Goal: Transaction & Acquisition: Purchase product/service

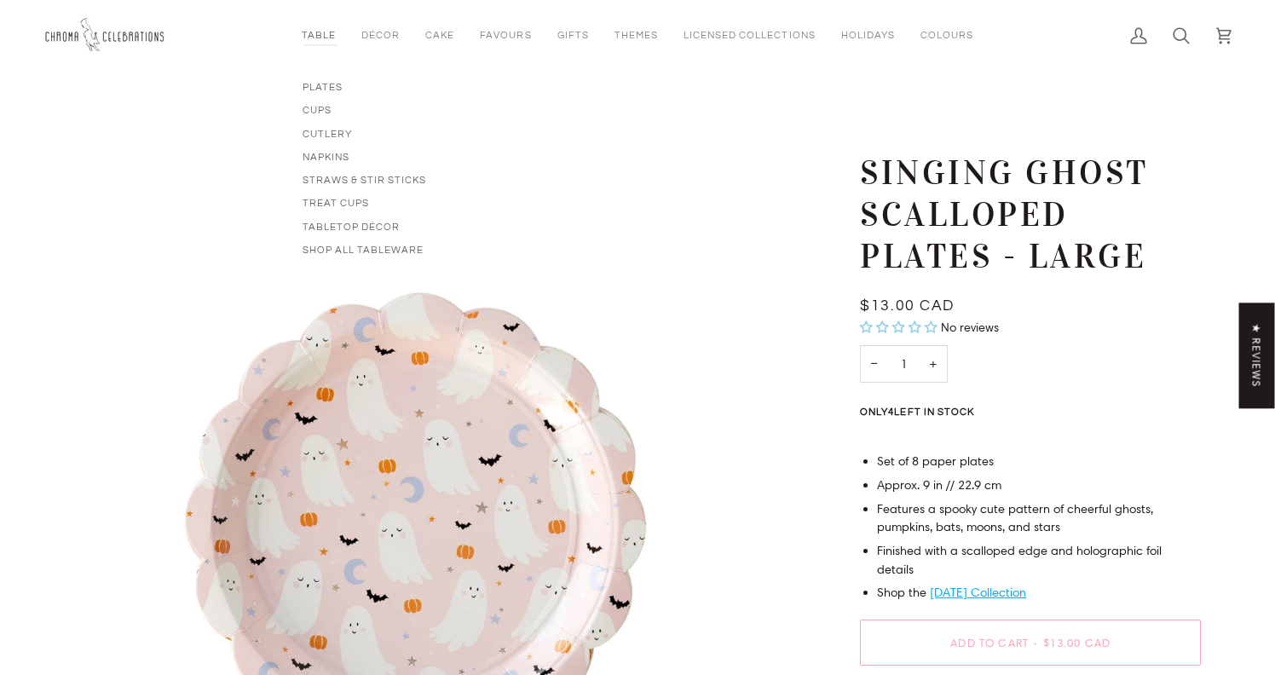
click at [324, 31] on link "Table" at bounding box center [319, 35] width 60 height 71
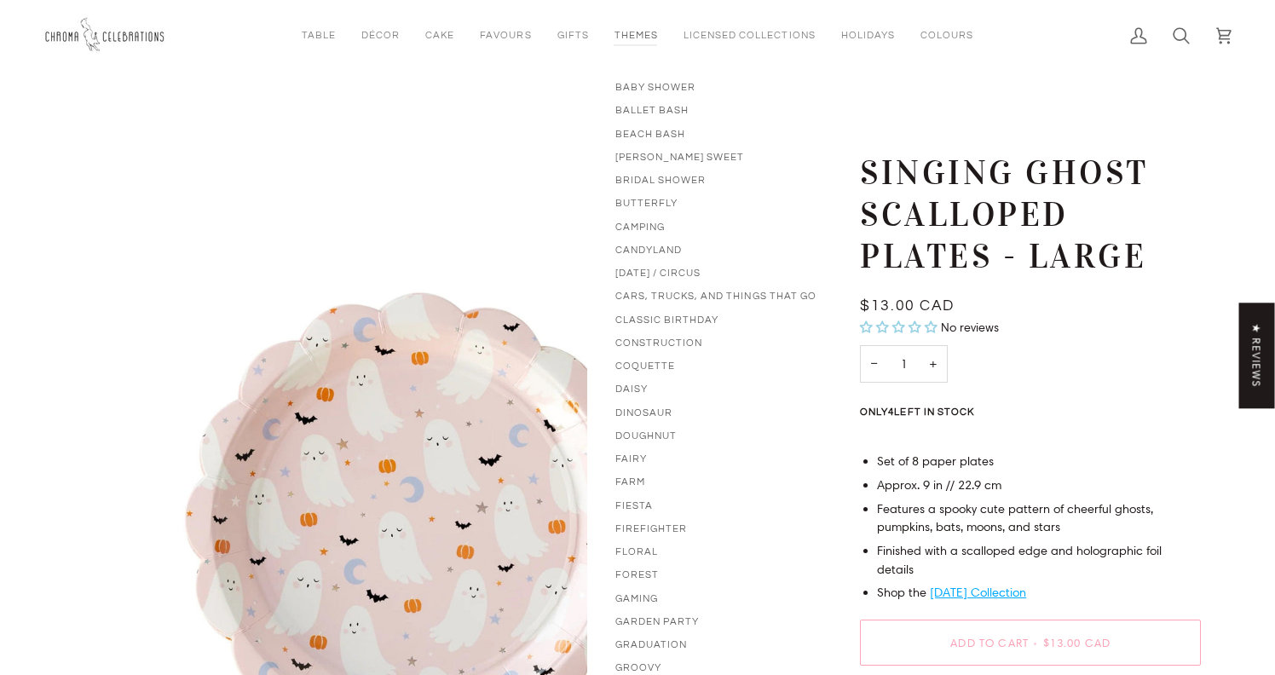
click at [638, 36] on link "Themes" at bounding box center [636, 35] width 69 height 71
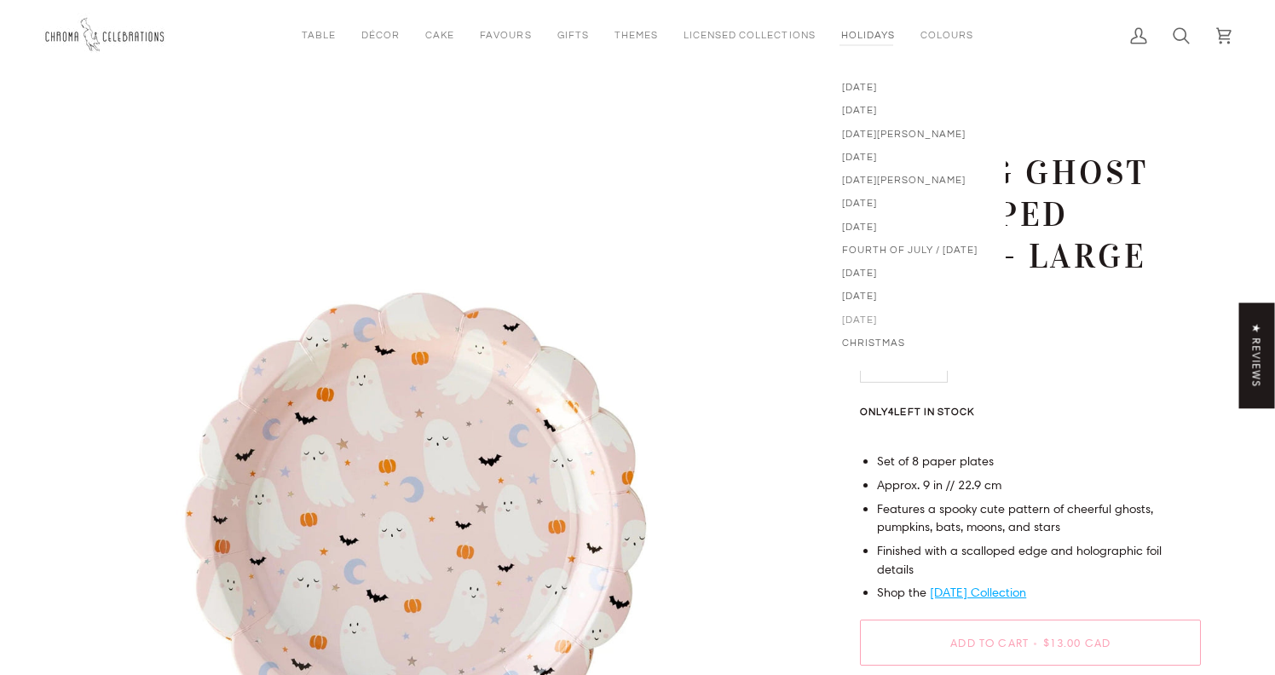
click at [865, 321] on span "[DATE]" at bounding box center [910, 320] width 136 height 14
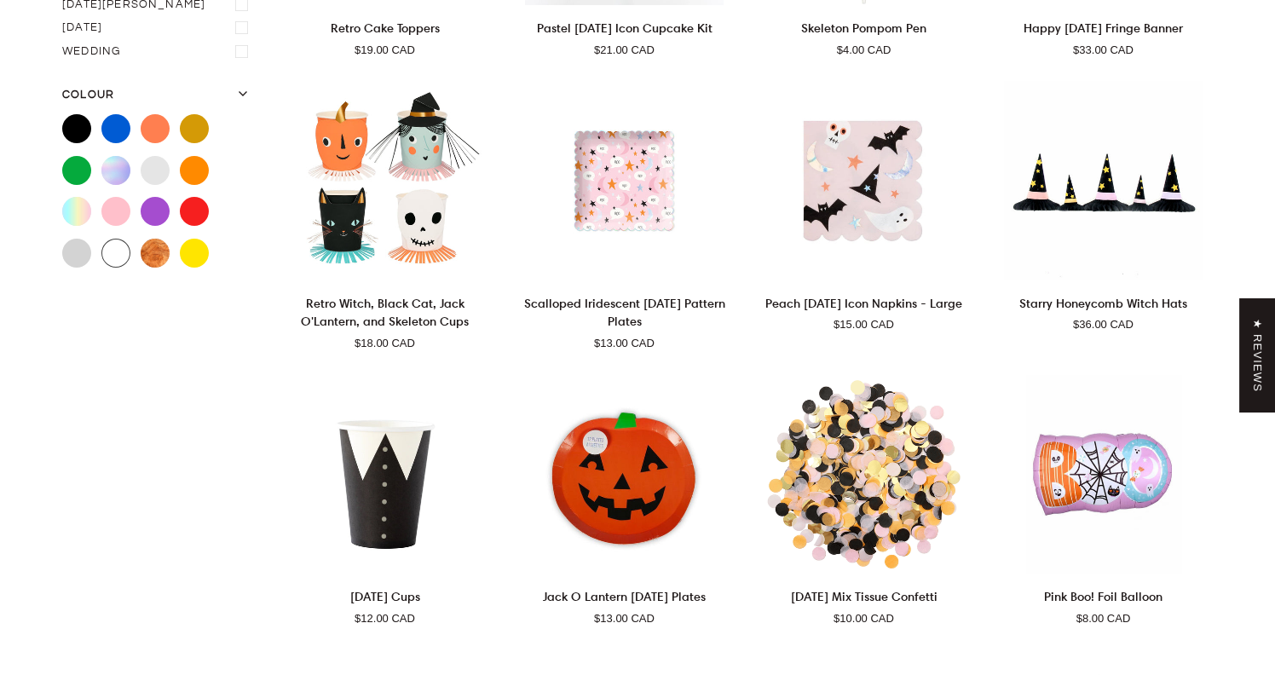
scroll to position [817, 0]
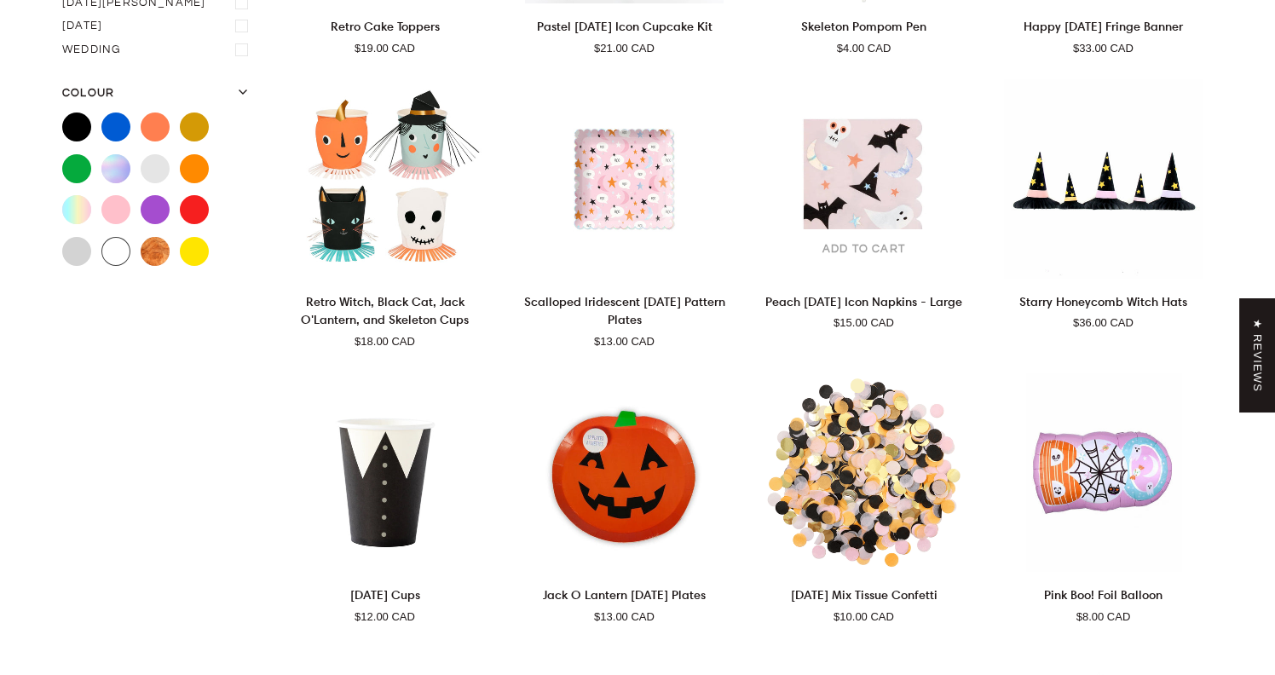
click at [867, 244] on span "Add to cart" at bounding box center [864, 249] width 83 height 17
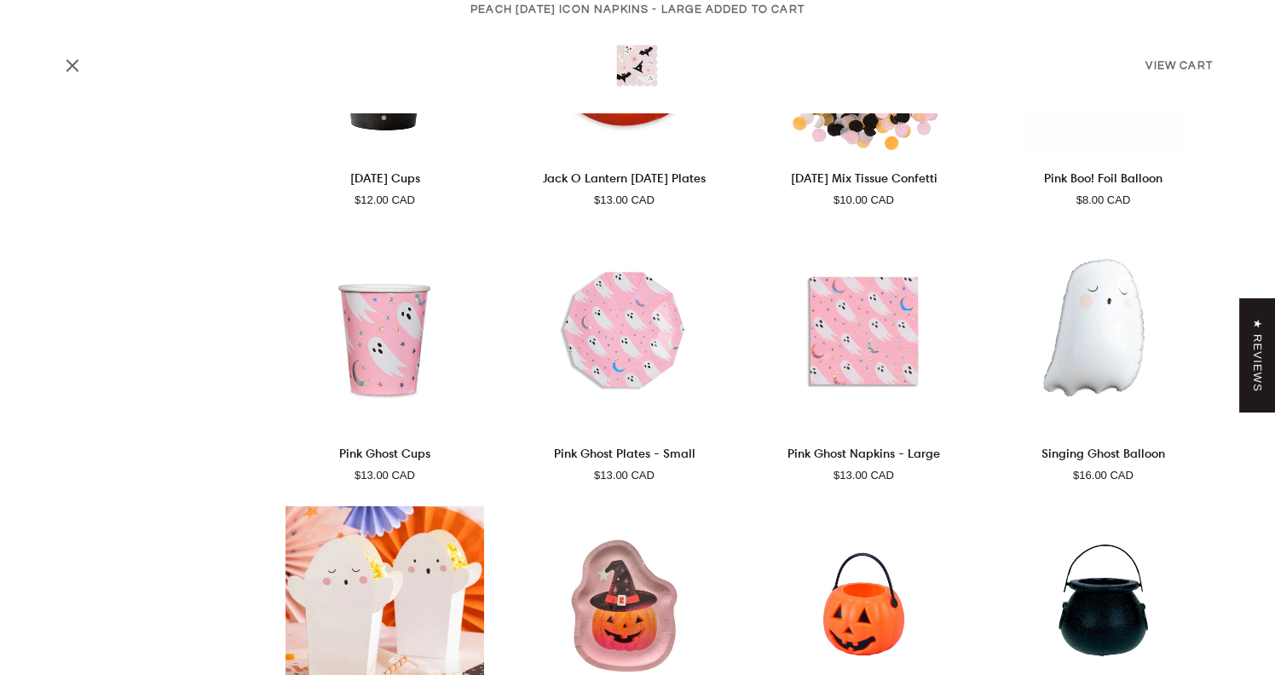
scroll to position [1250, 0]
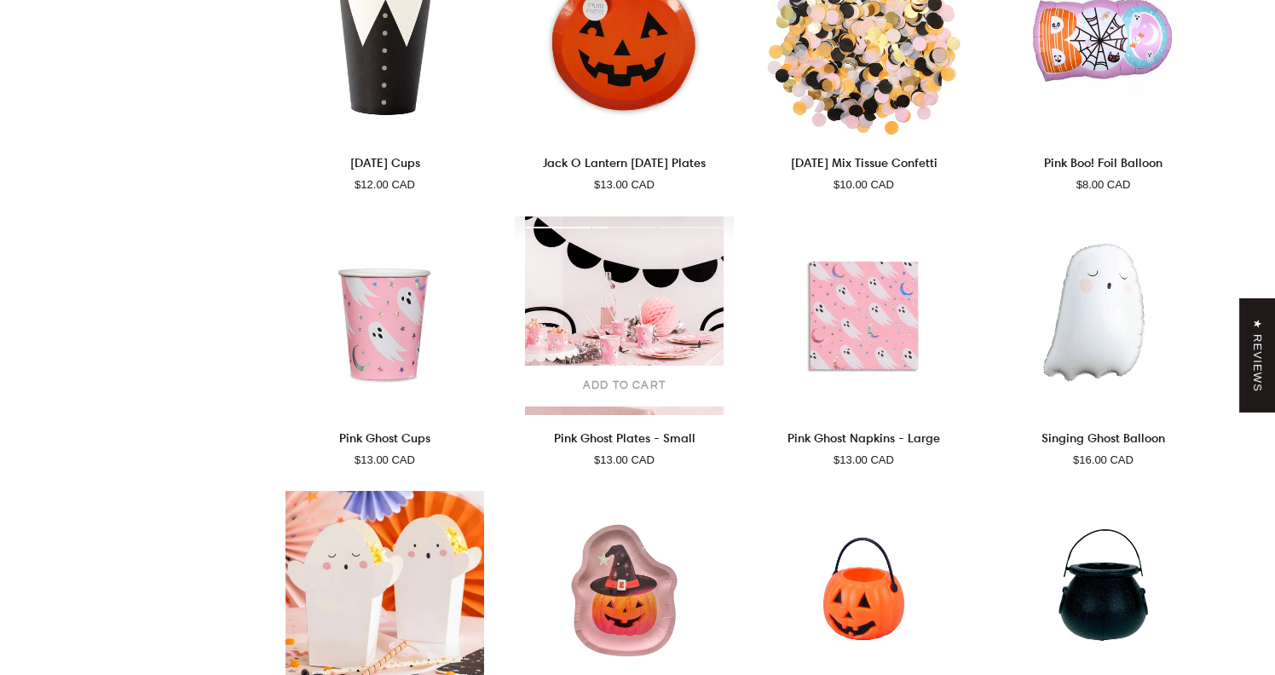
click at [621, 380] on span "Add to cart" at bounding box center [624, 386] width 83 height 17
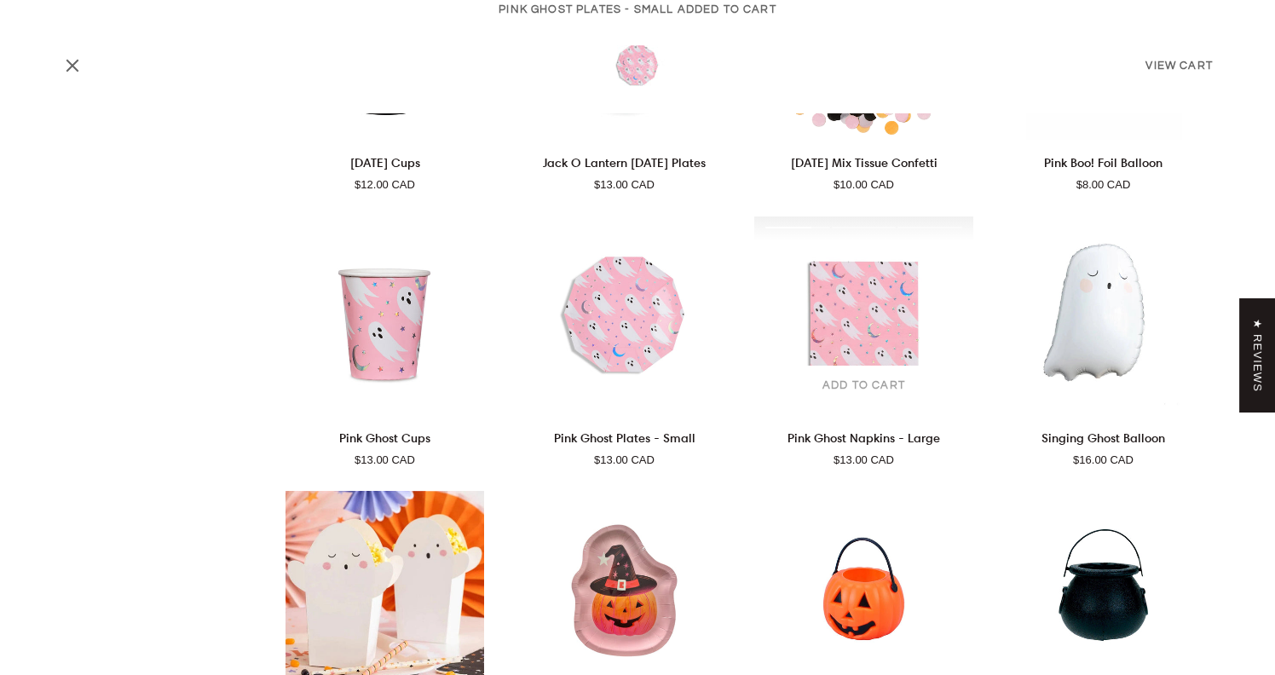
click at [846, 384] on span "Add to cart" at bounding box center [864, 386] width 83 height 17
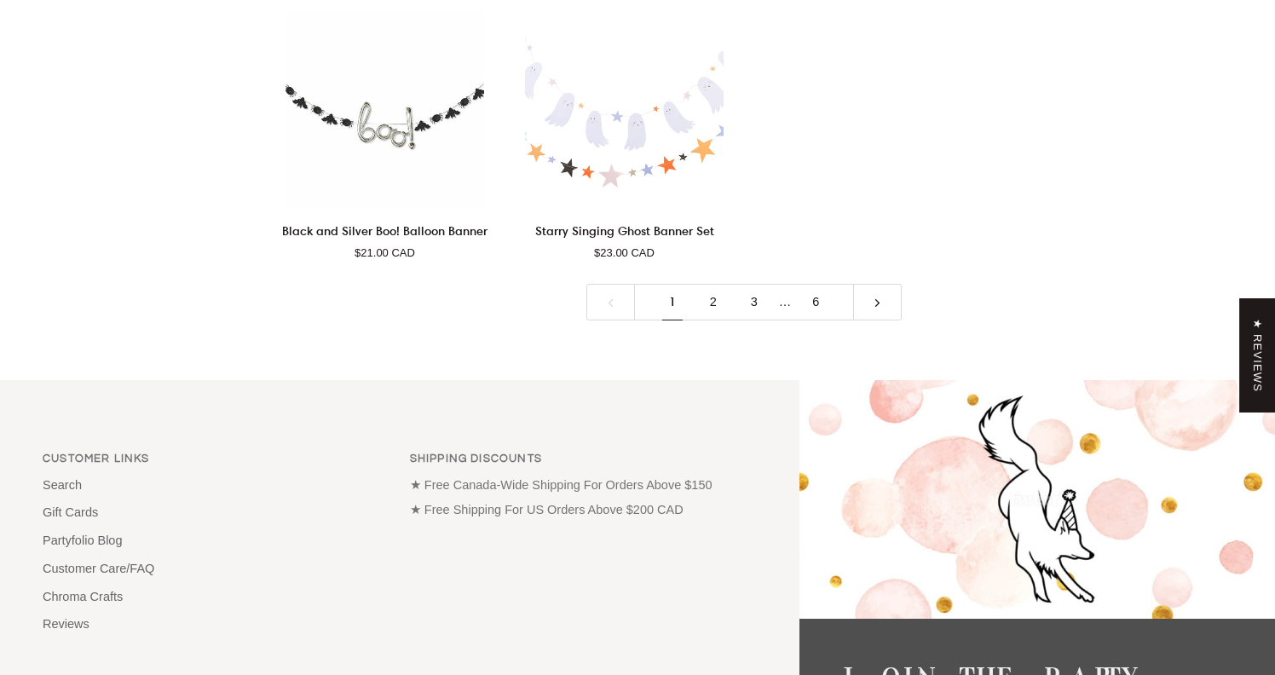
click at [892, 304] on link at bounding box center [877, 302] width 49 height 37
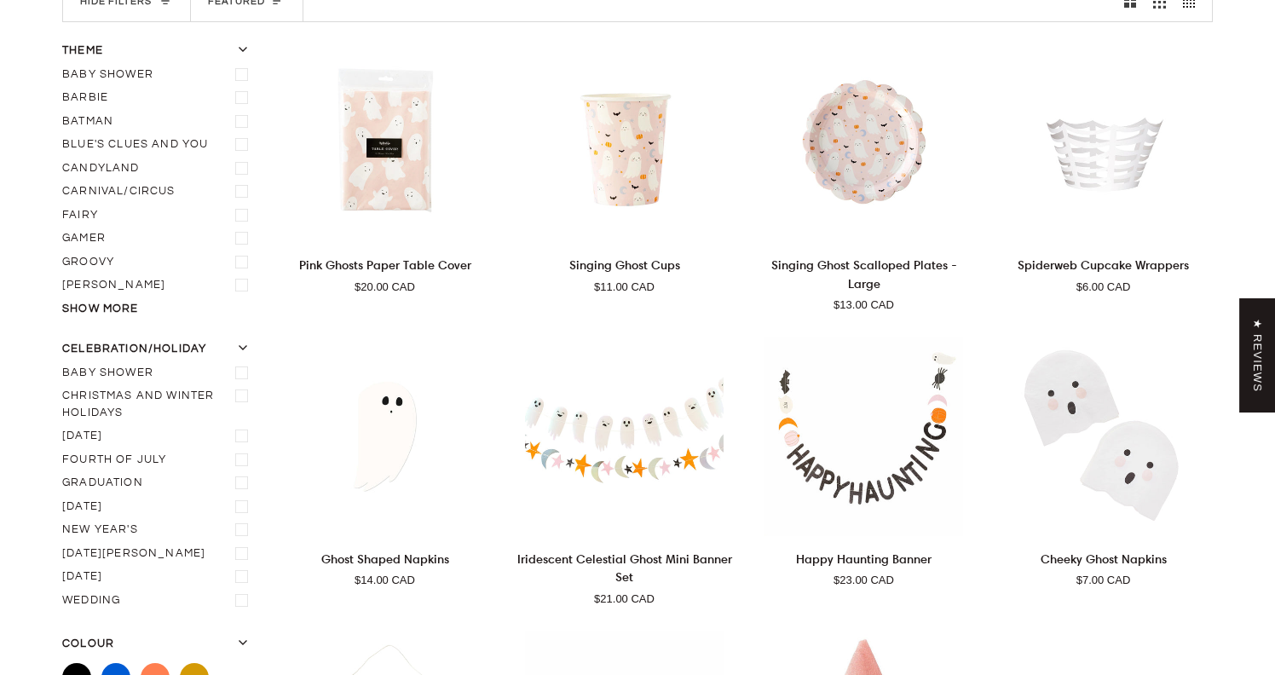
scroll to position [290, 0]
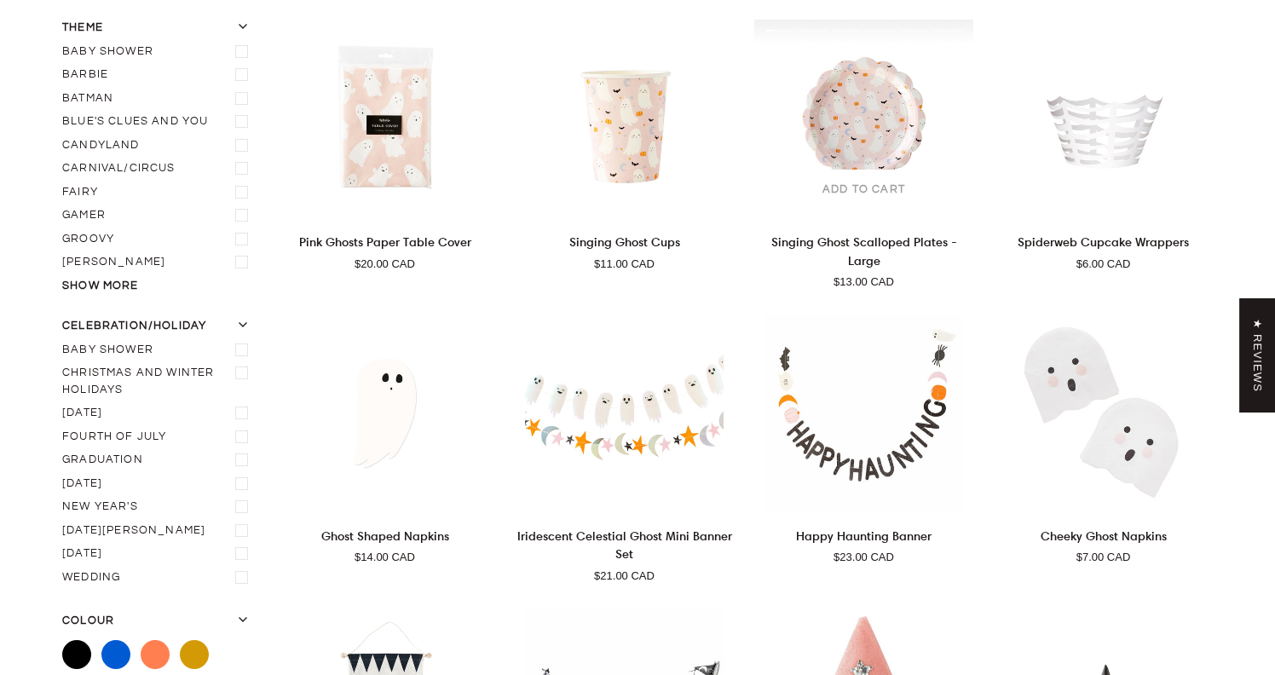
click at [876, 199] on button "Add to cart" at bounding box center [864, 190] width 202 height 41
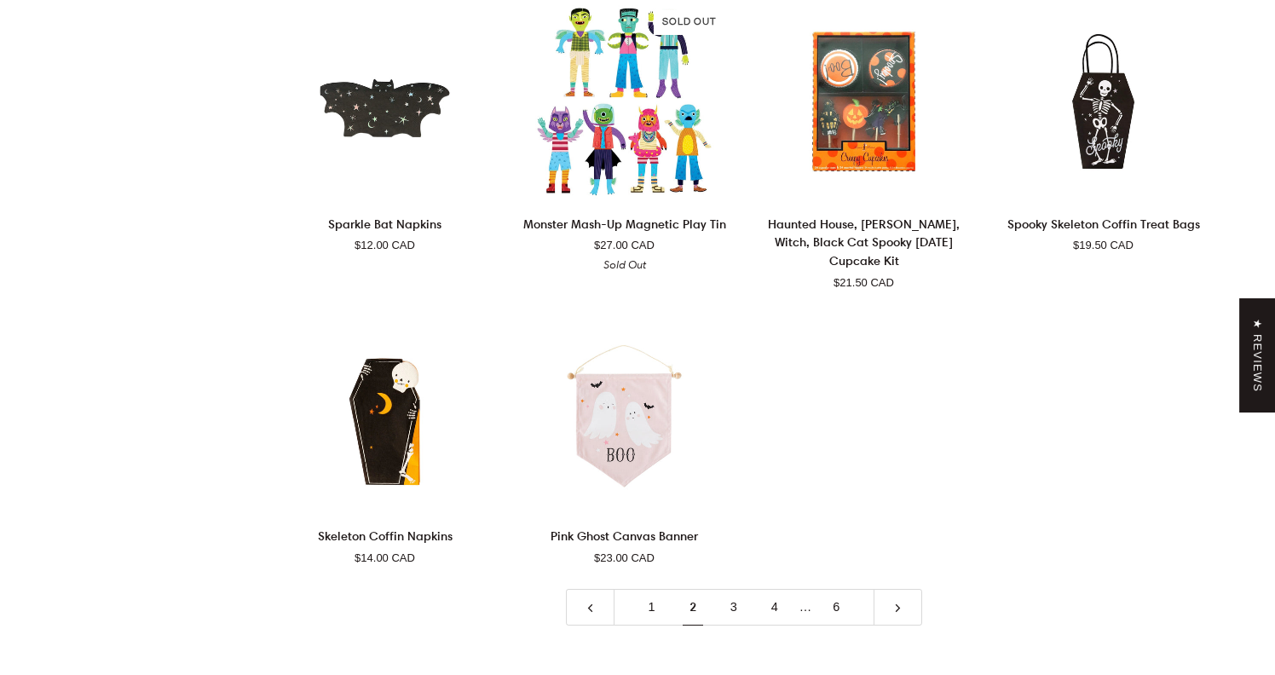
scroll to position [3538, 0]
click at [910, 588] on link at bounding box center [898, 606] width 49 height 37
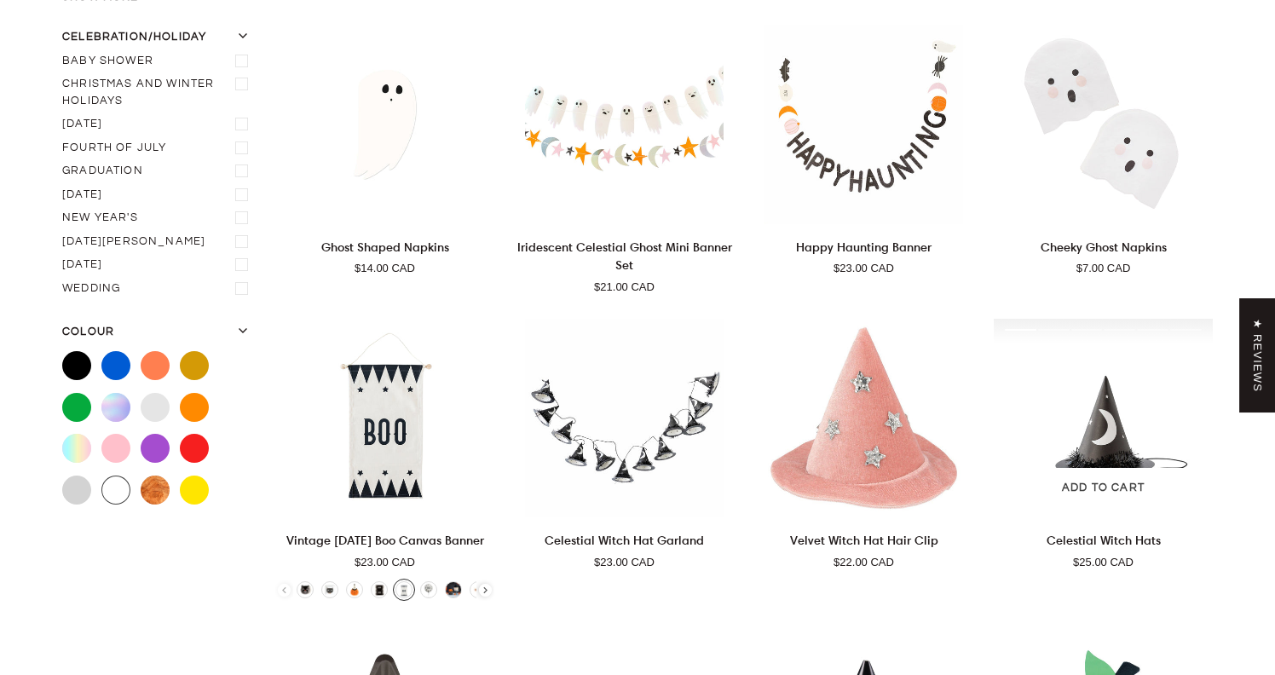
scroll to position [231, 0]
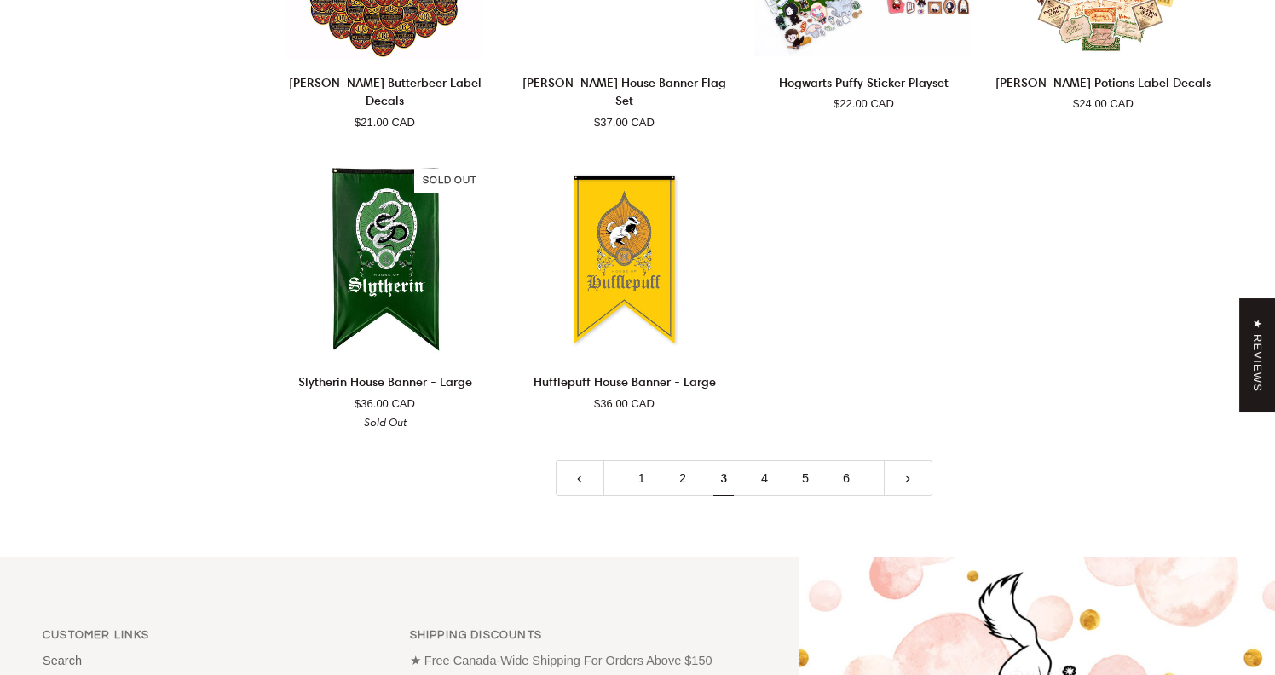
scroll to position [3832, 0]
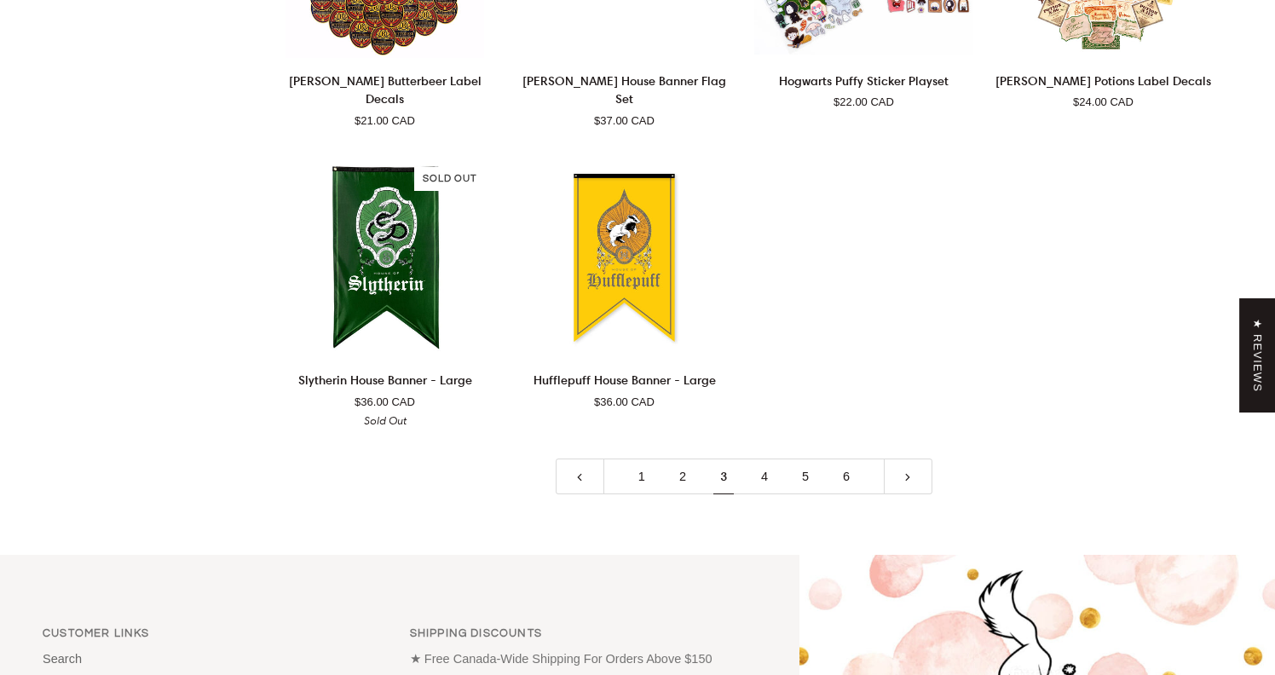
click at [775, 459] on link "4" at bounding box center [764, 477] width 41 height 37
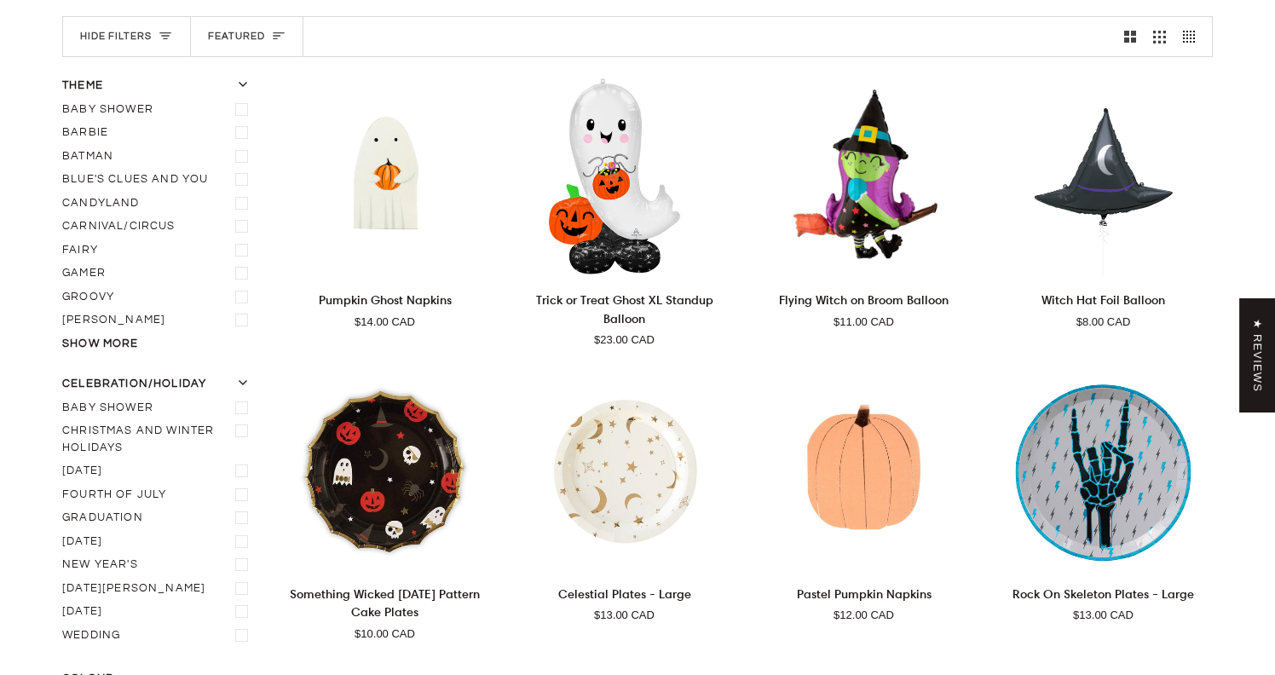
scroll to position [231, 0]
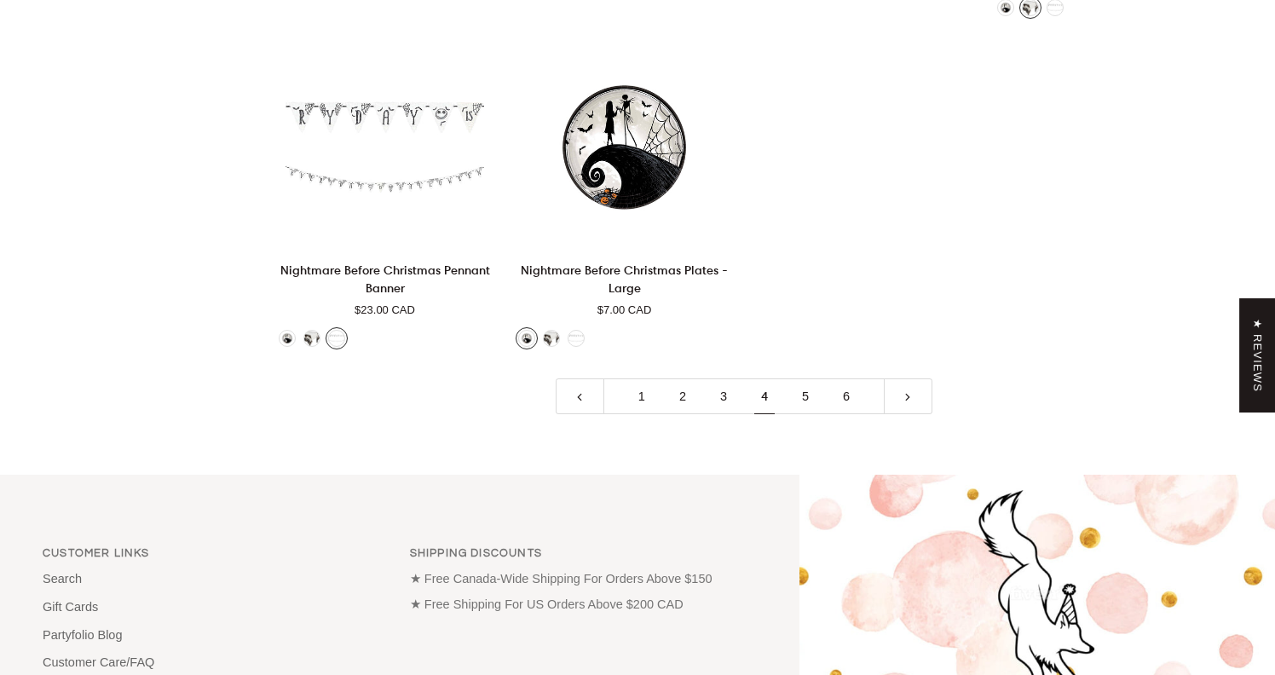
click at [806, 378] on link "5" at bounding box center [805, 396] width 41 height 37
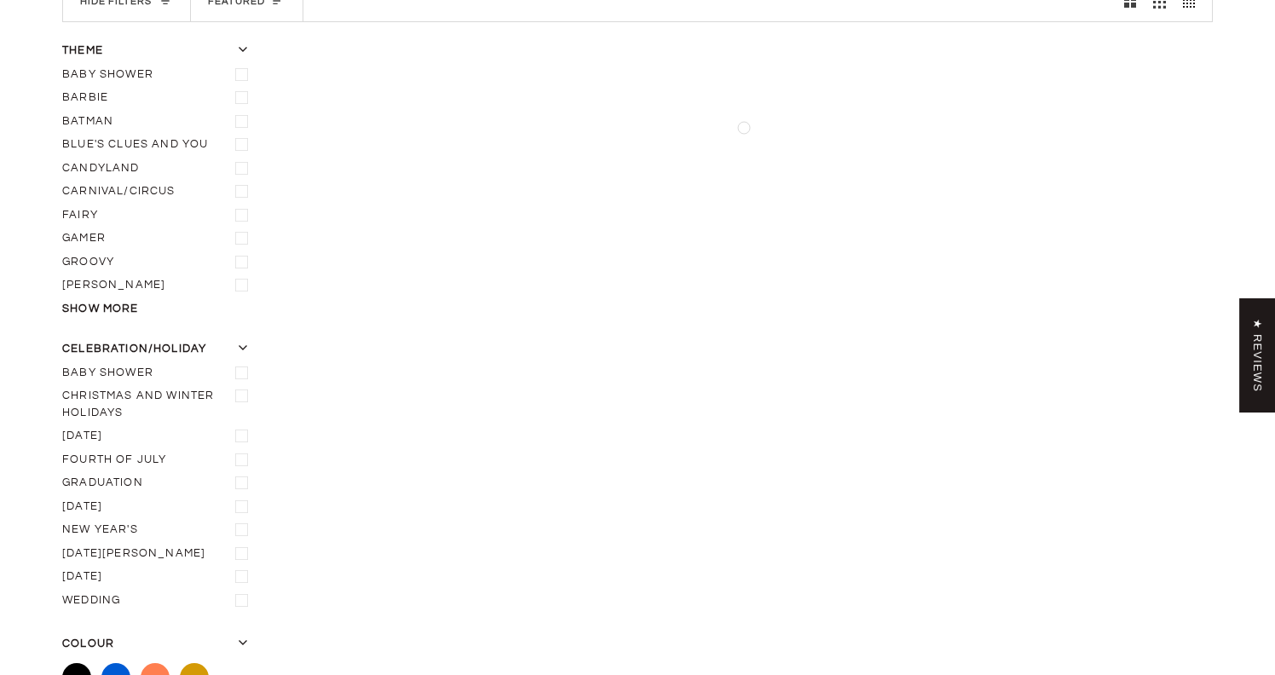
scroll to position [269, 0]
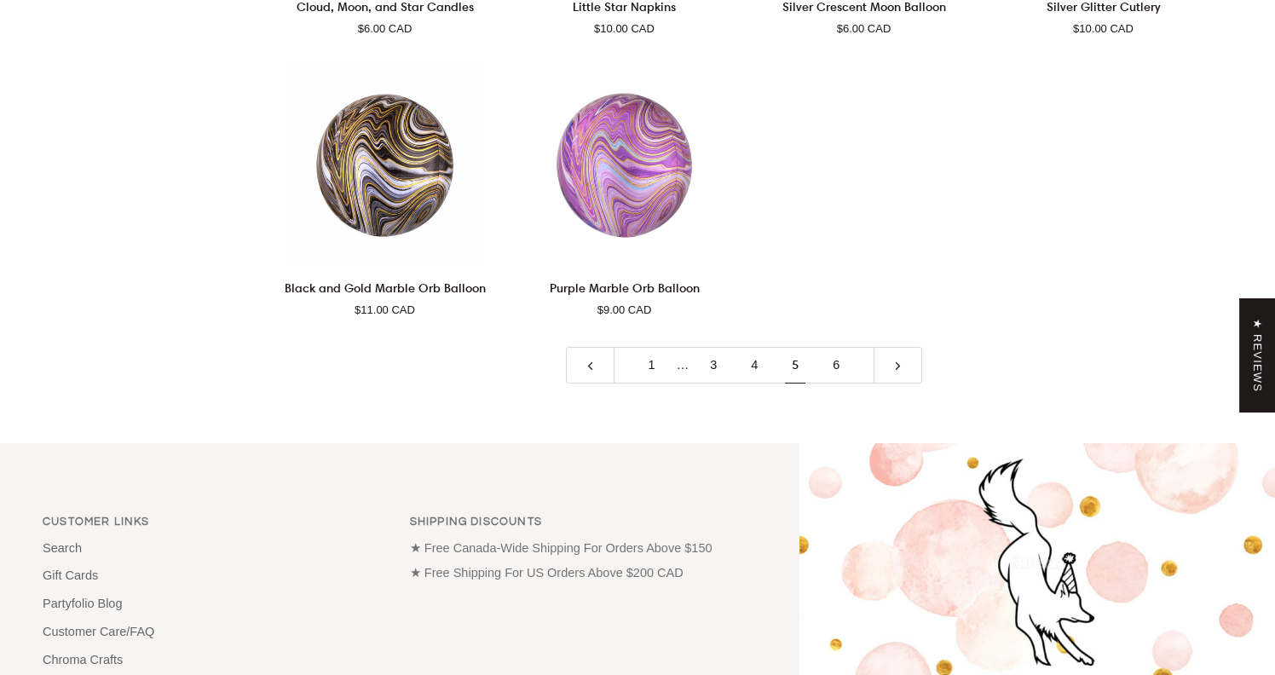
click at [827, 353] on link "6" at bounding box center [836, 365] width 41 height 37
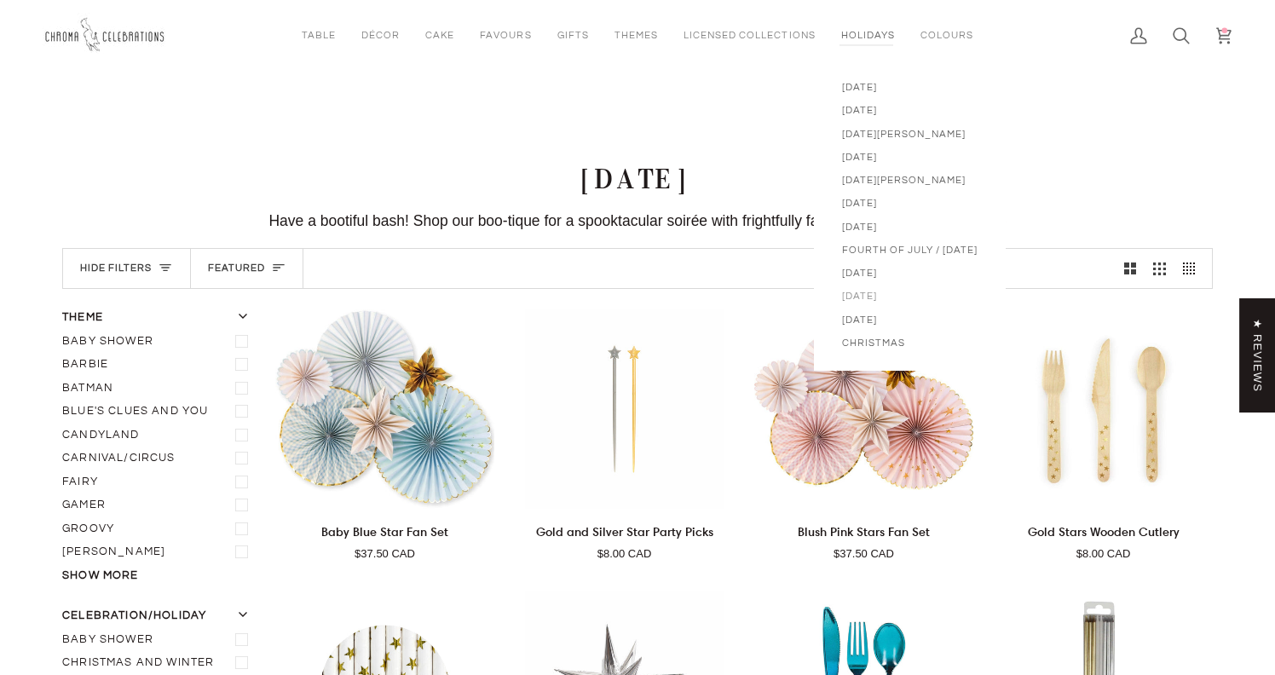
click at [861, 299] on span "[DATE]" at bounding box center [910, 296] width 136 height 14
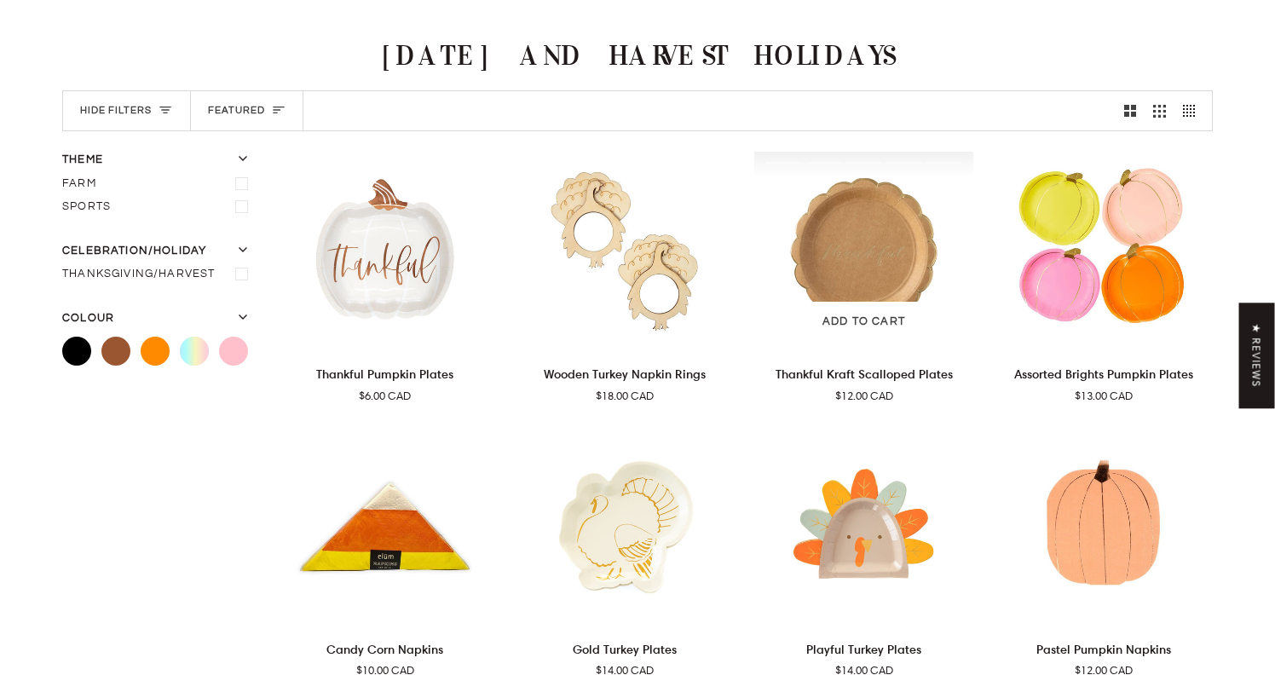
scroll to position [134, 0]
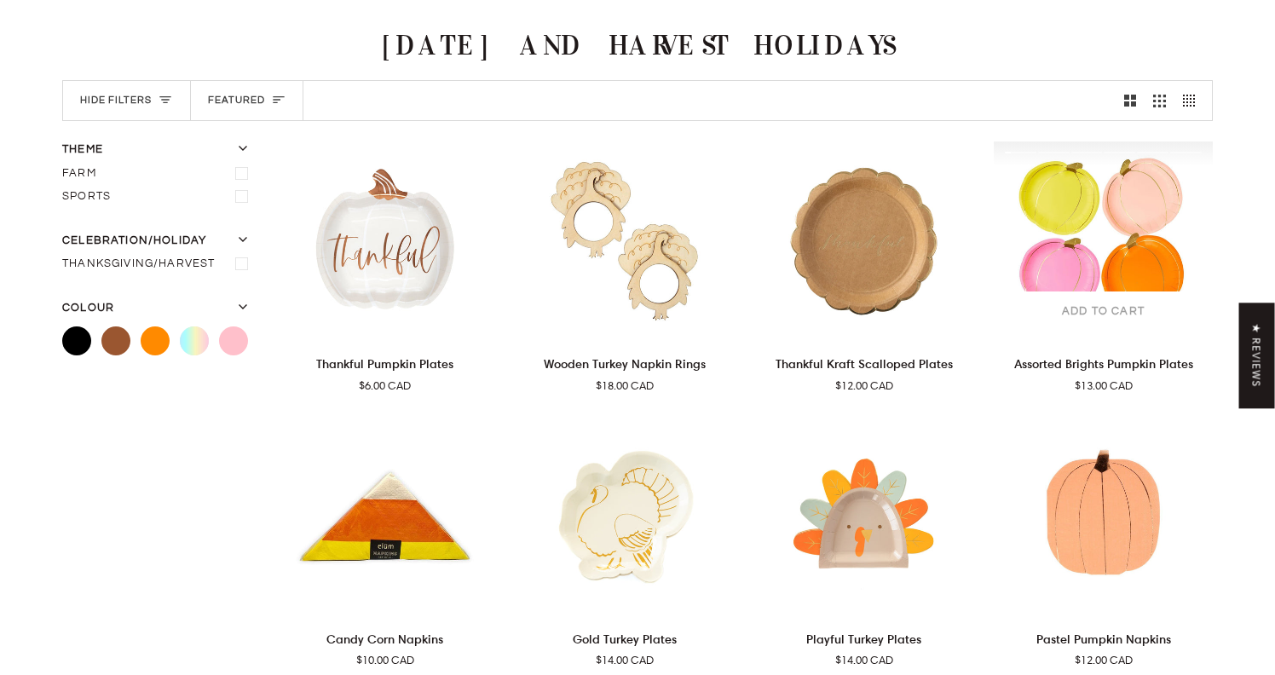
click at [1095, 317] on span "Add to cart" at bounding box center [1103, 311] width 83 height 17
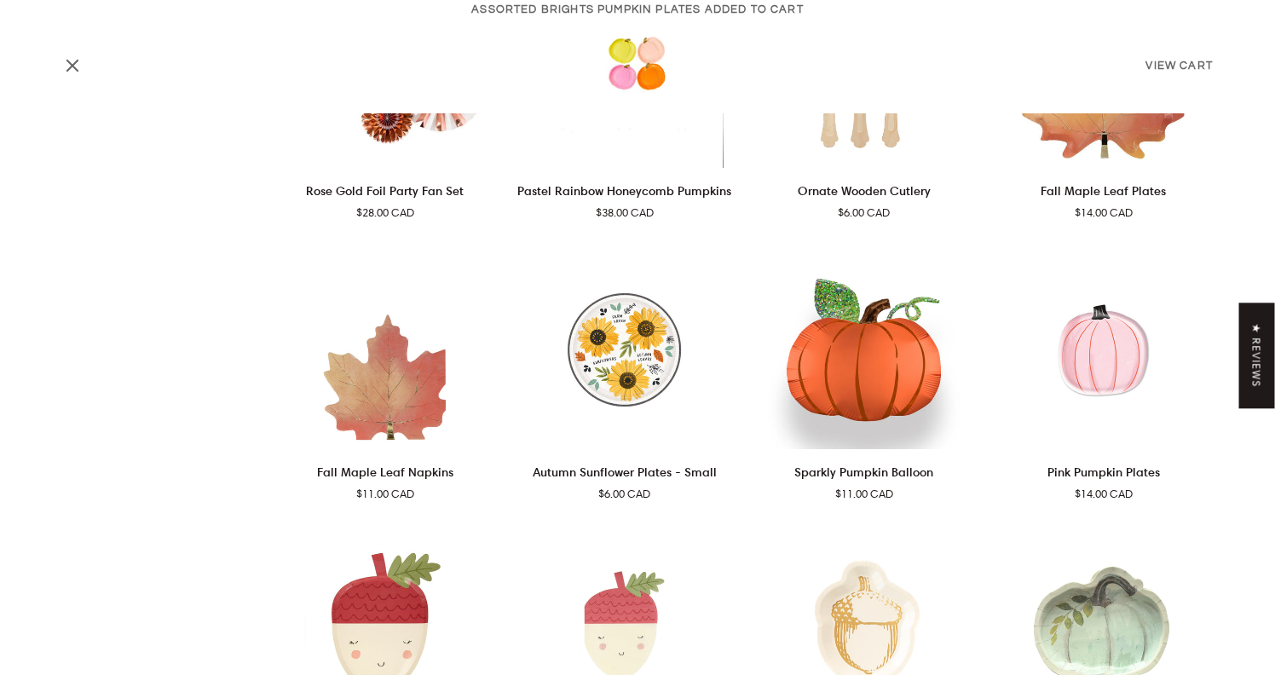
scroll to position [1148, 0]
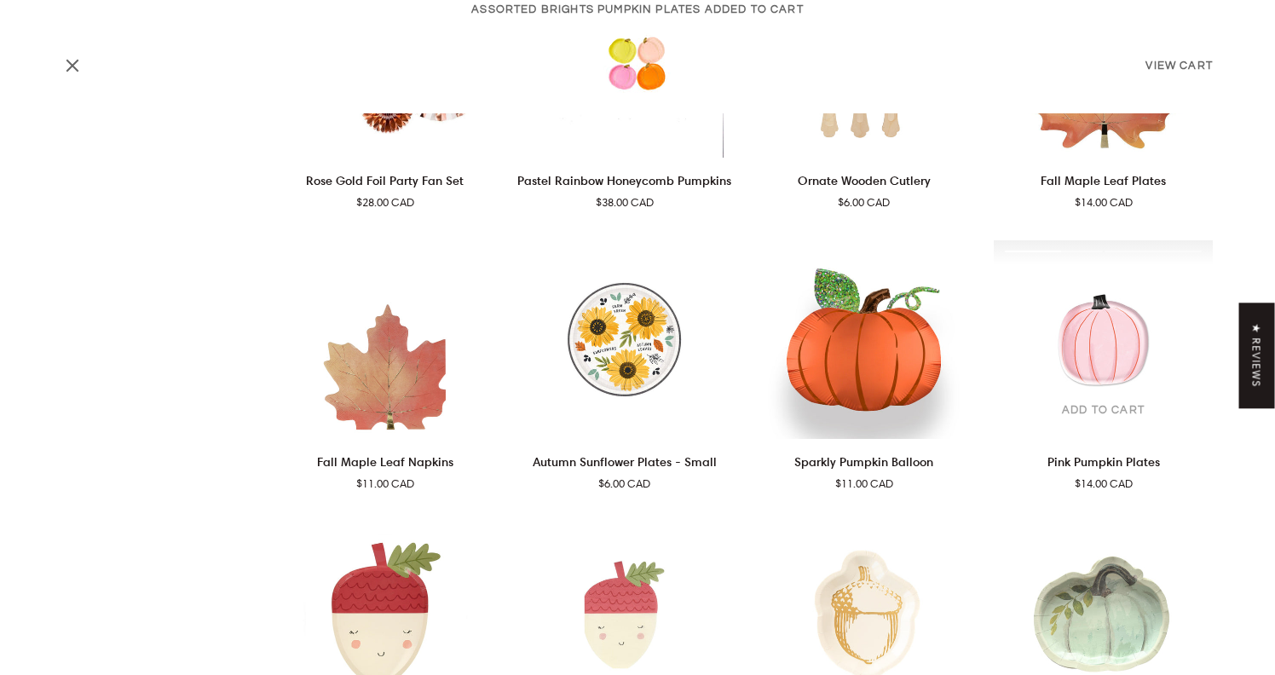
click at [1084, 418] on button "Add to cart" at bounding box center [1103, 410] width 202 height 41
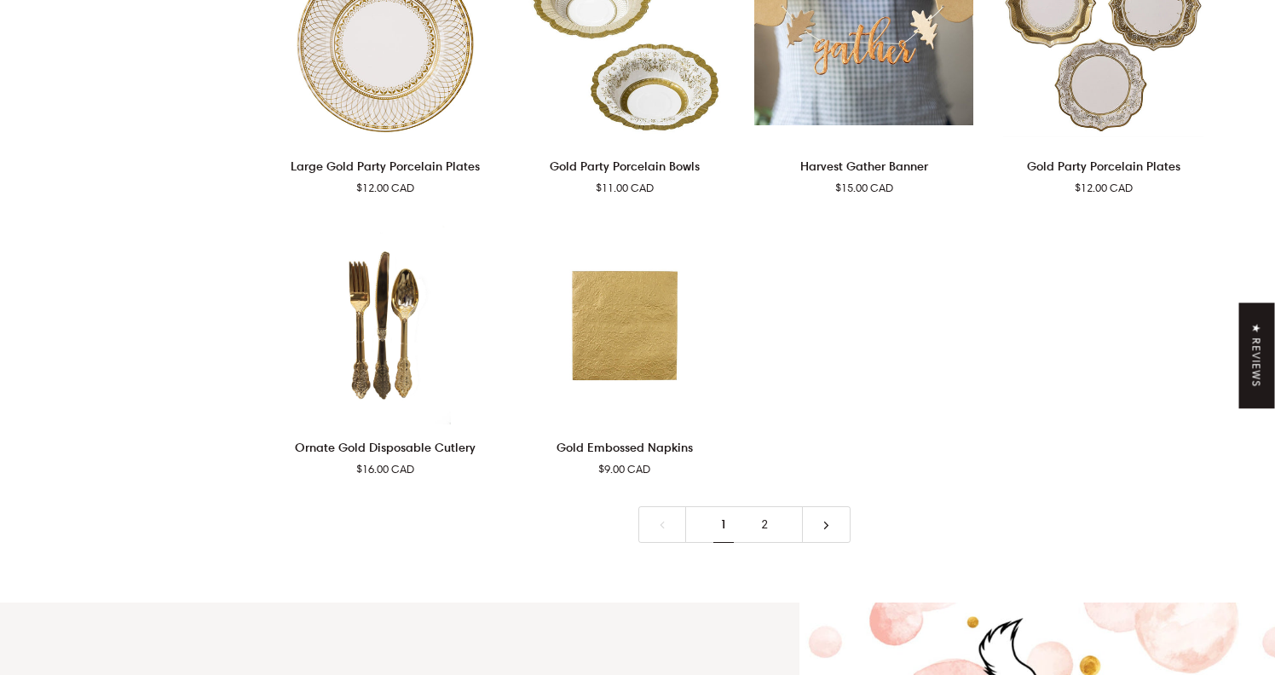
click at [769, 543] on link "2" at bounding box center [764, 524] width 41 height 37
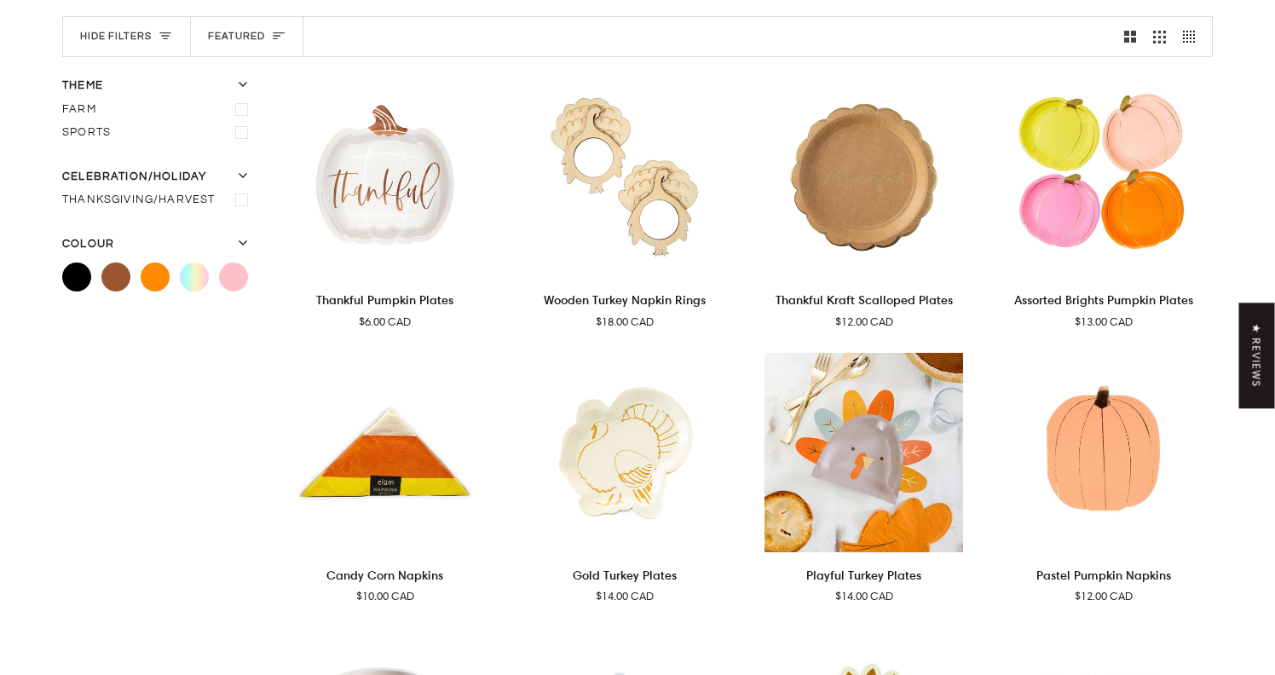
scroll to position [197, 0]
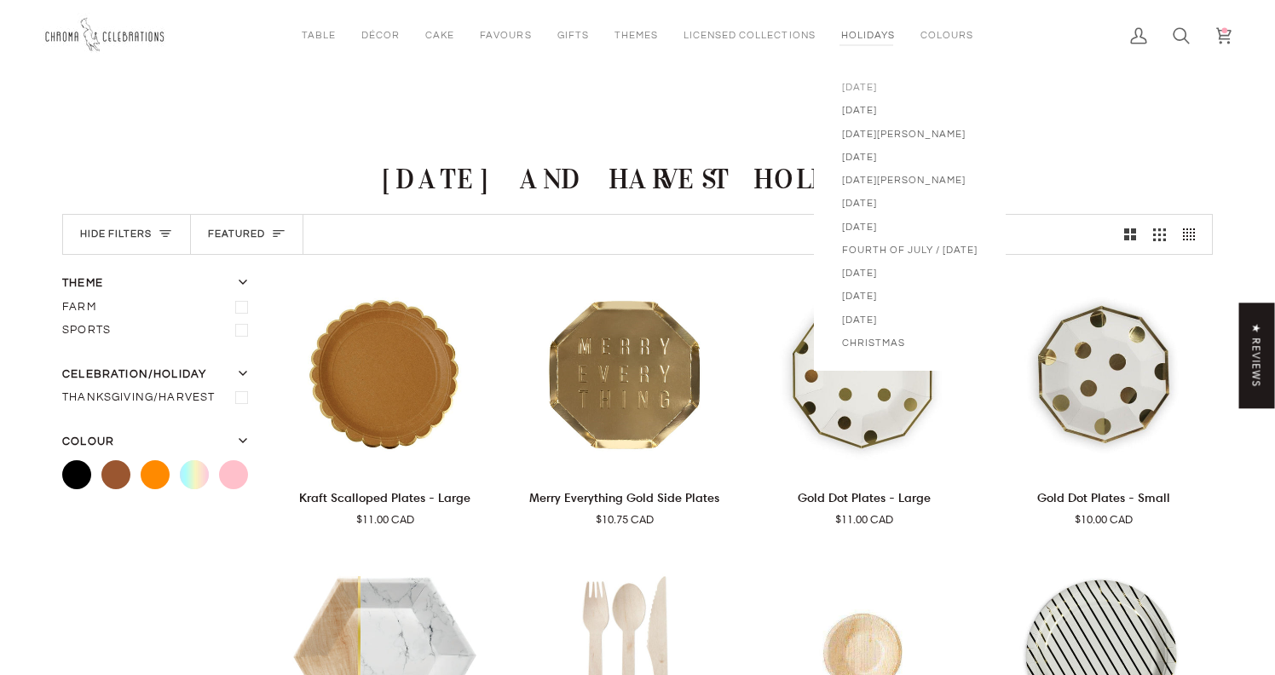
click at [865, 84] on span "[DATE]" at bounding box center [910, 87] width 136 height 14
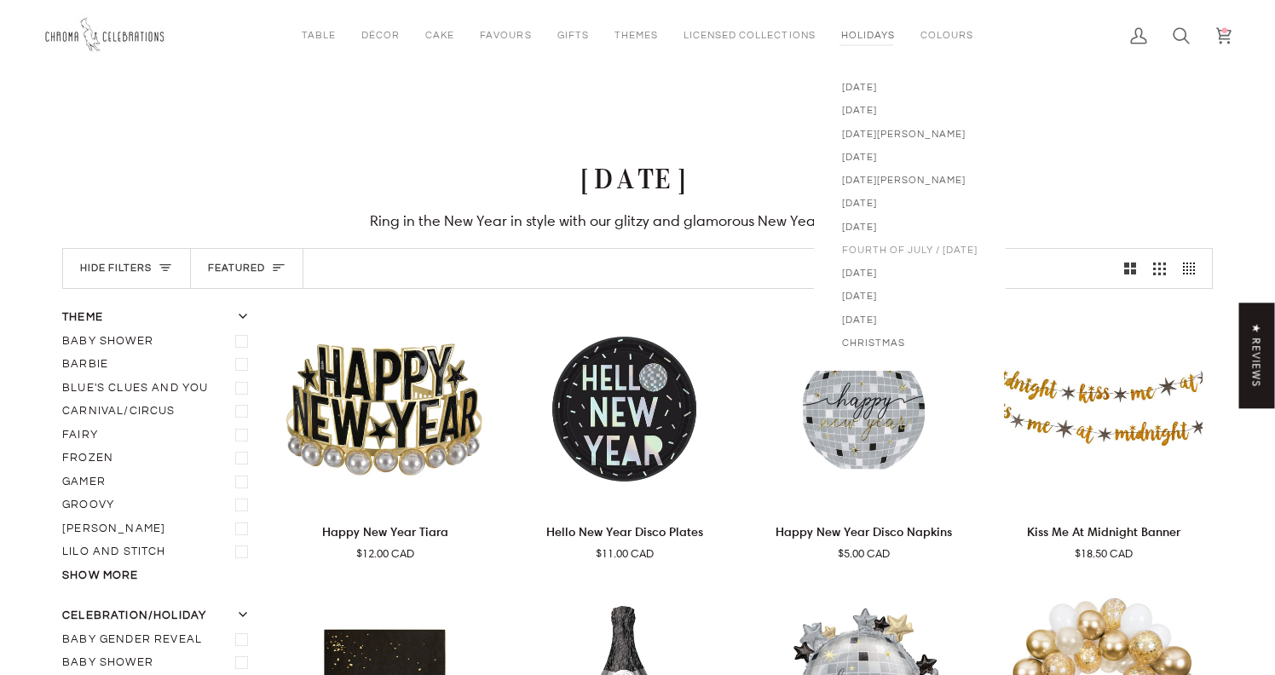
click at [861, 251] on span "Fourth of July / [DATE]" at bounding box center [910, 250] width 136 height 14
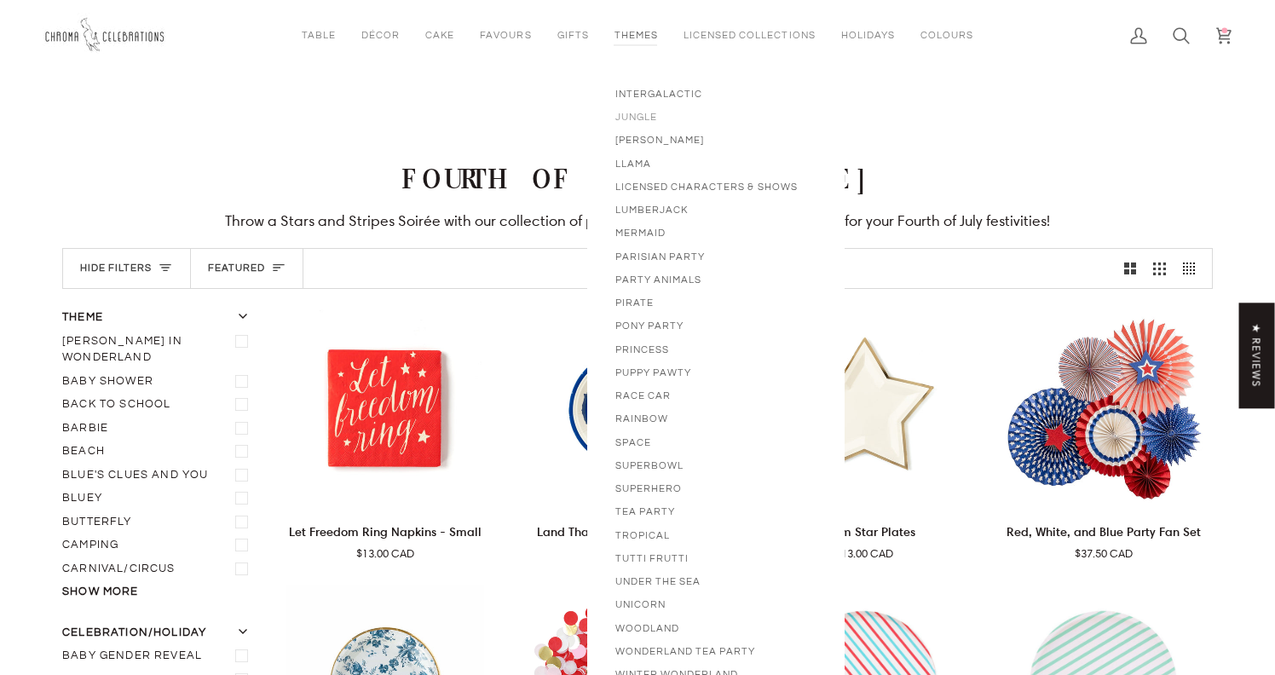
scroll to position [650, 0]
